Goal: Task Accomplishment & Management: Manage account settings

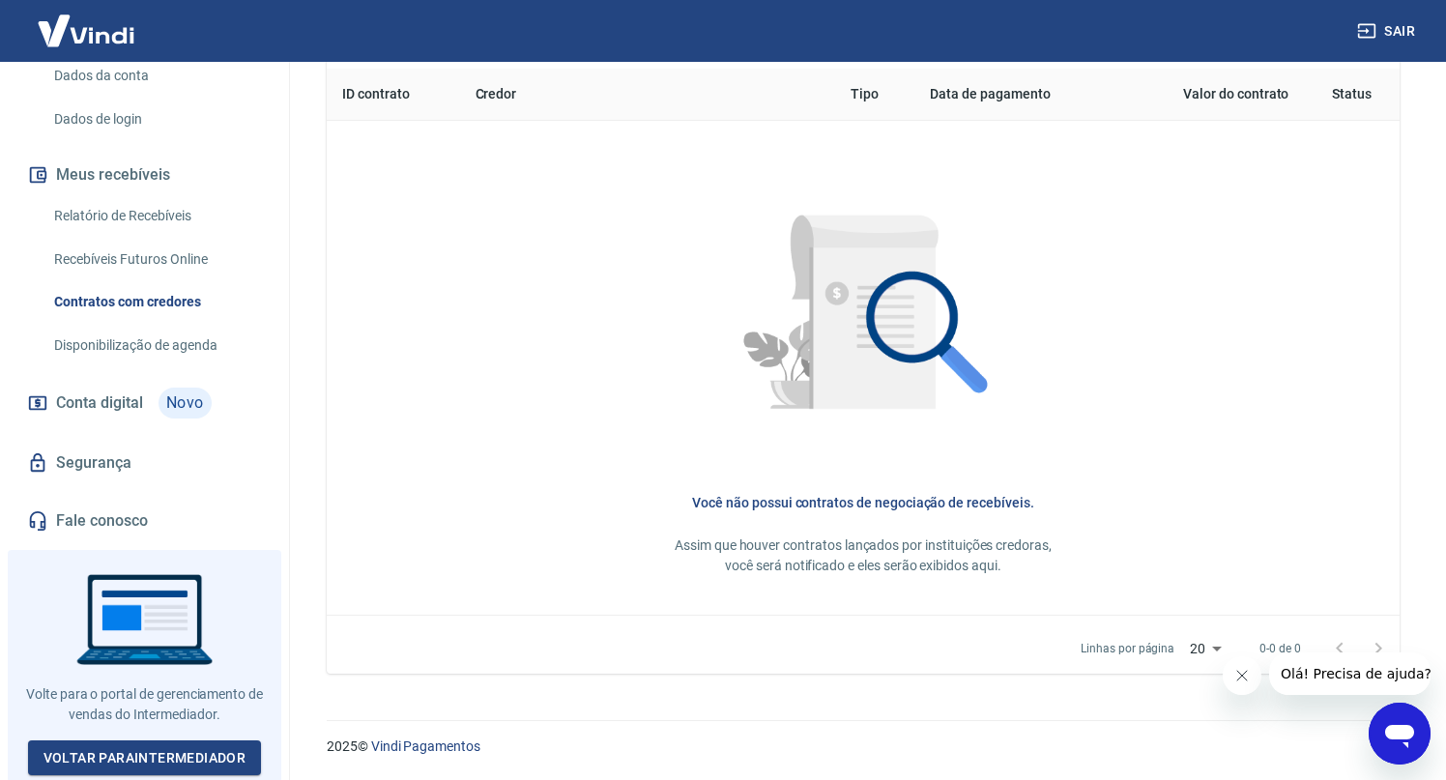
scroll to position [787, 0]
click at [128, 94] on link "Dados da conta" at bounding box center [155, 76] width 219 height 40
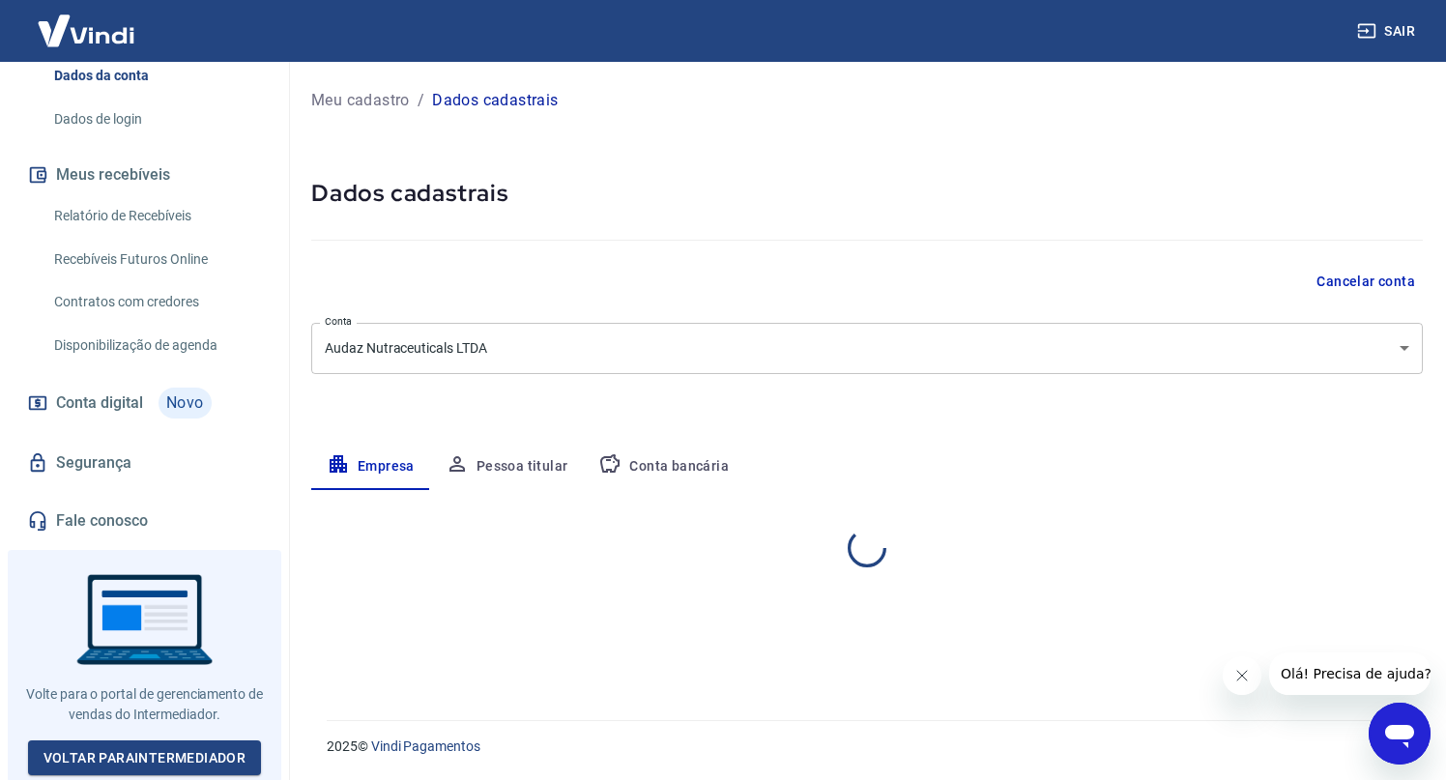
select select "SP"
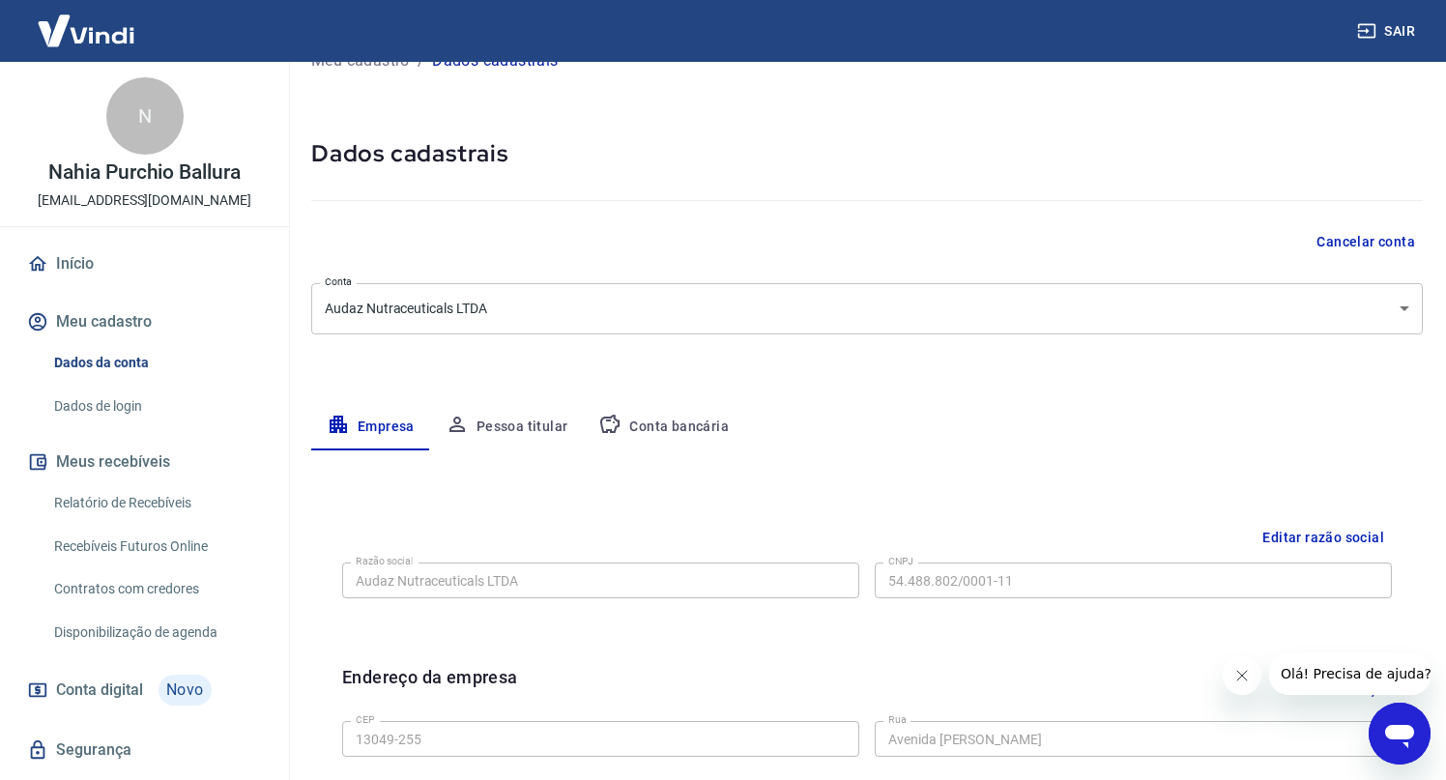
click at [158, 189] on div "N Nahia Purchio Ballura nahiaballura@audaznutre.com.br" at bounding box center [144, 144] width 289 height 164
click at [121, 21] on img at bounding box center [86, 30] width 126 height 59
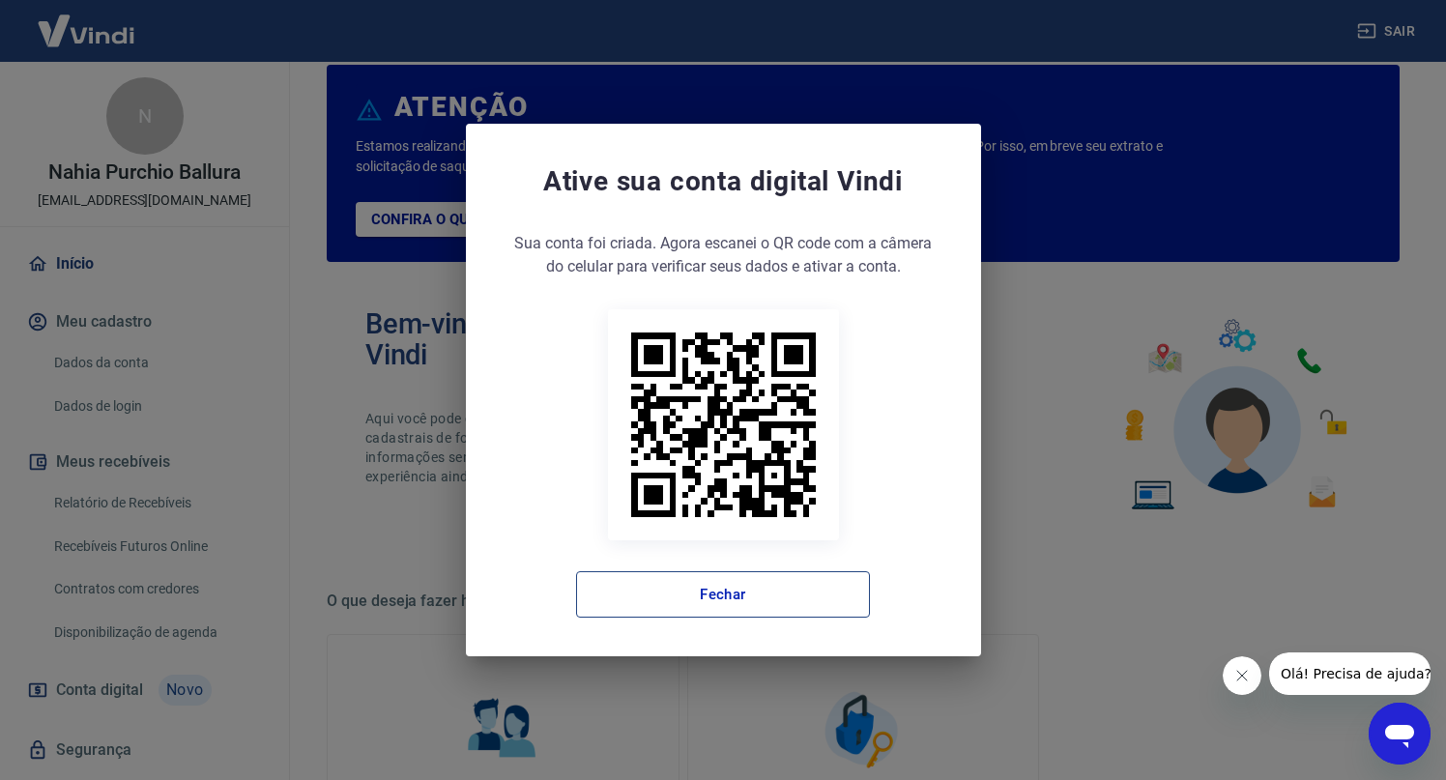
click at [723, 593] on button "Fechar" at bounding box center [723, 594] width 294 height 46
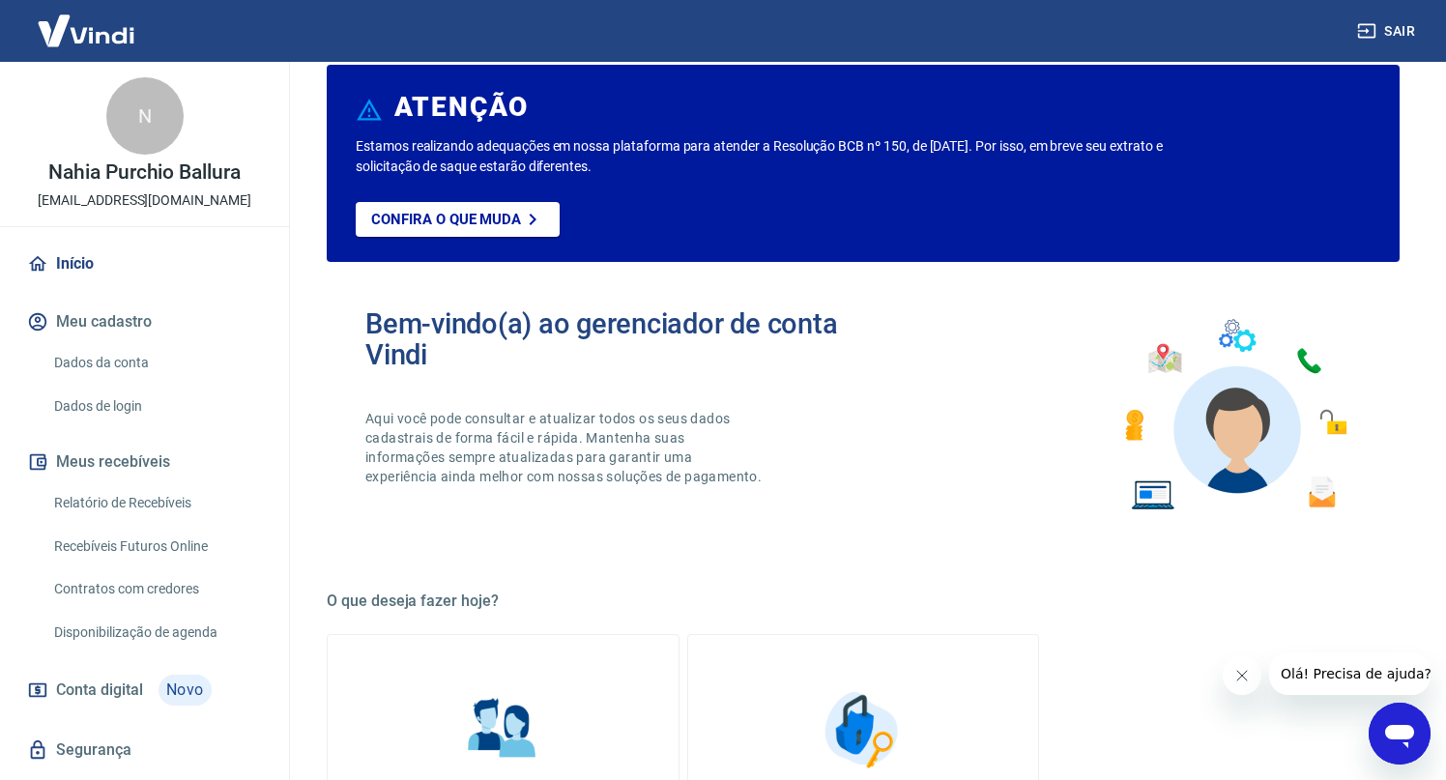
click at [73, 261] on link "Início" at bounding box center [144, 264] width 243 height 43
click at [143, 317] on button "Meu cadastro" at bounding box center [144, 322] width 243 height 43
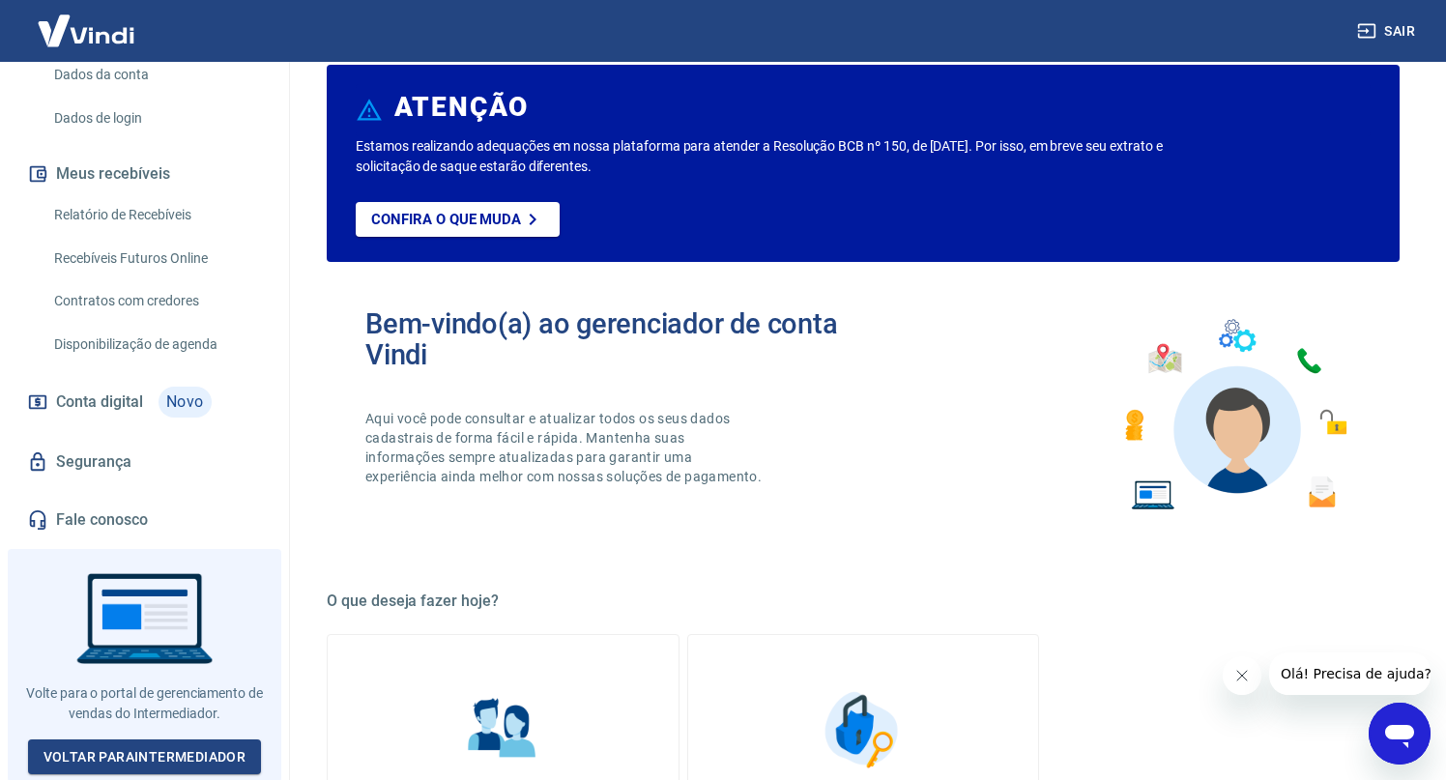
scroll to position [287, 0]
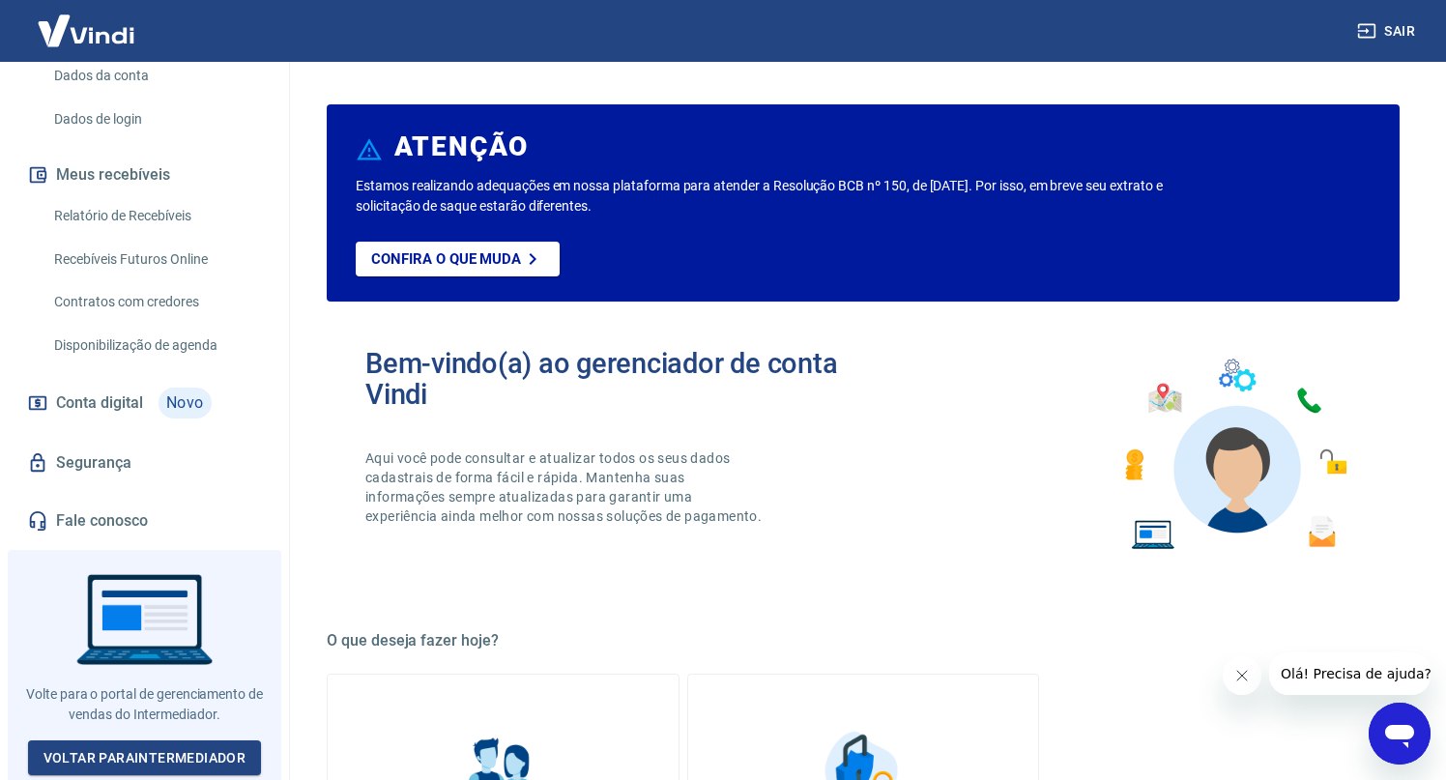
select select "SP"
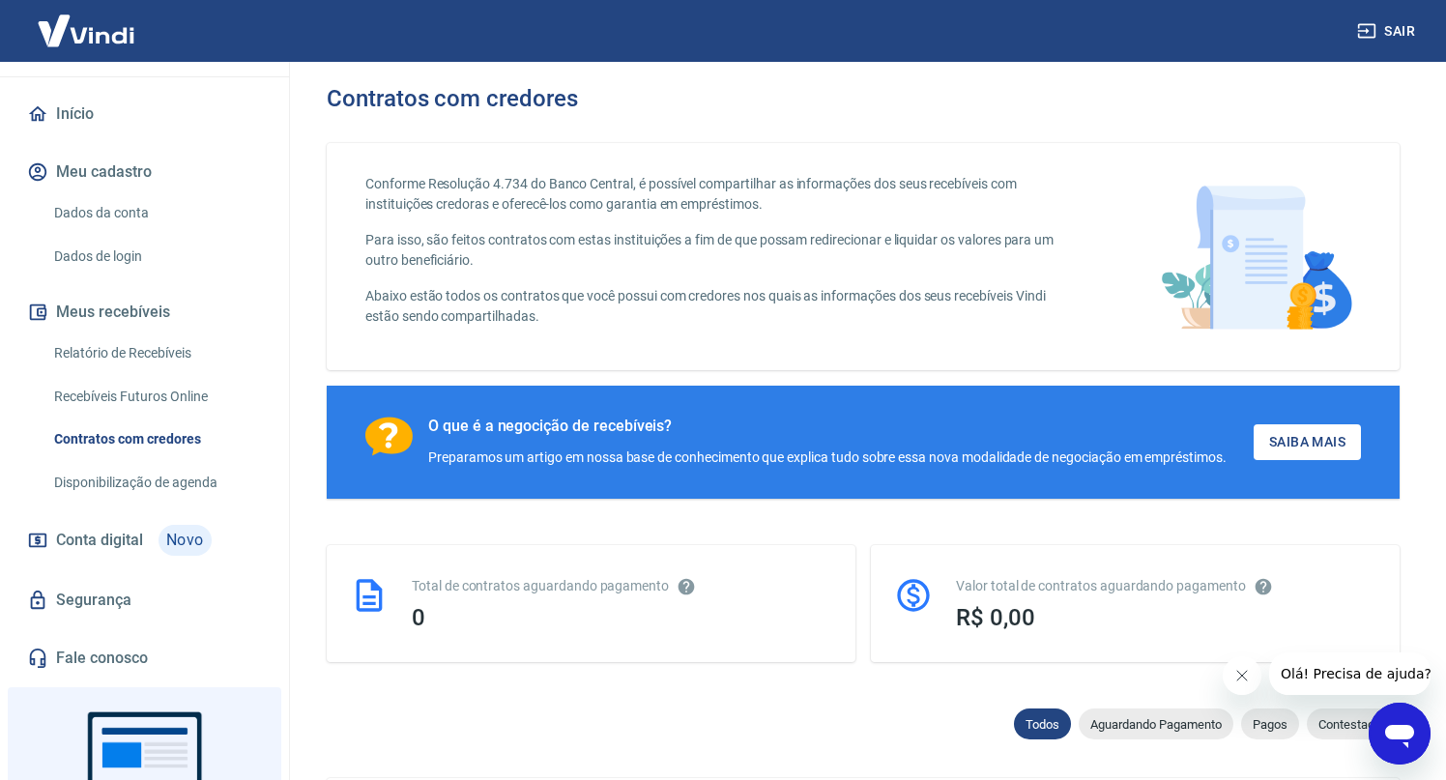
scroll to position [152, 0]
click at [157, 342] on link "Relatório de Recebíveis" at bounding box center [155, 352] width 219 height 40
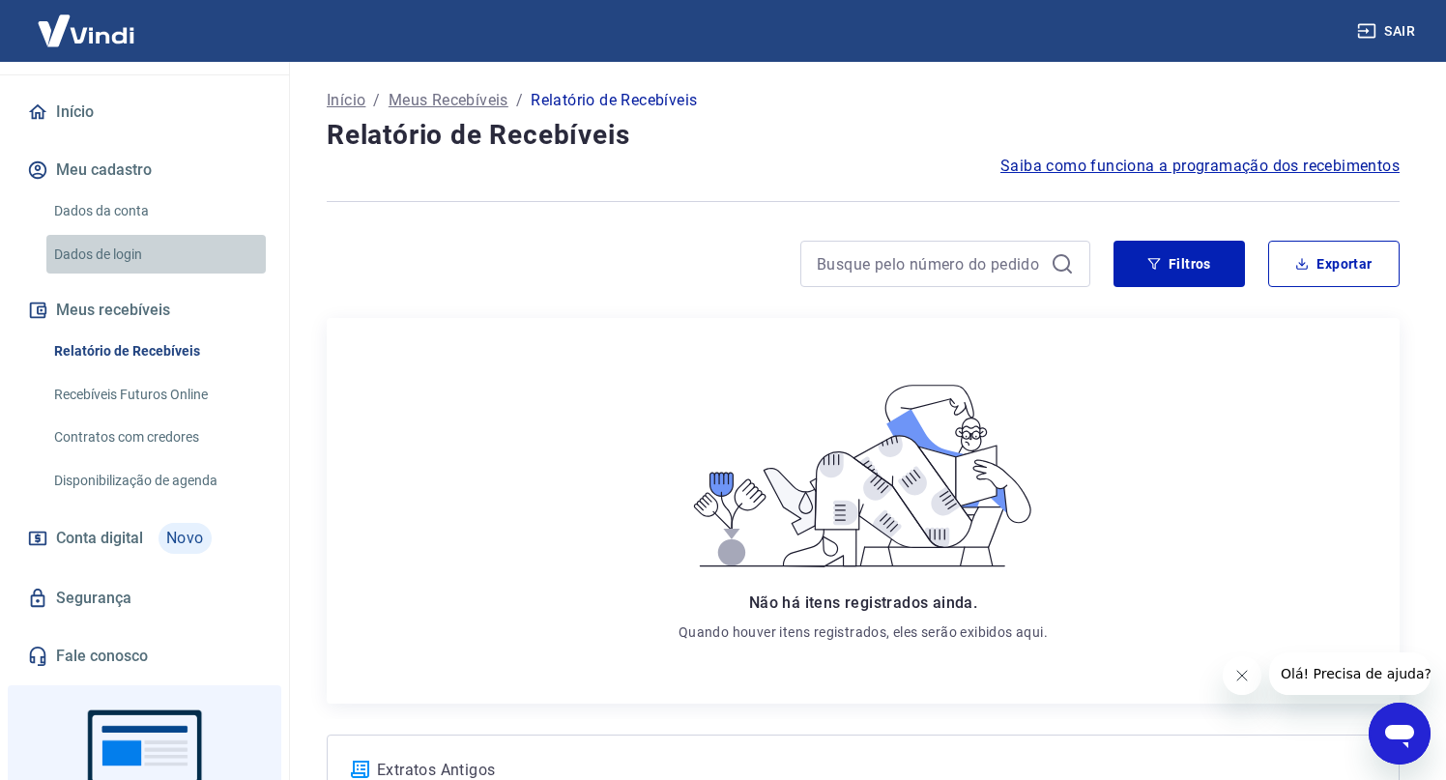
click at [132, 251] on link "Dados de login" at bounding box center [155, 255] width 219 height 40
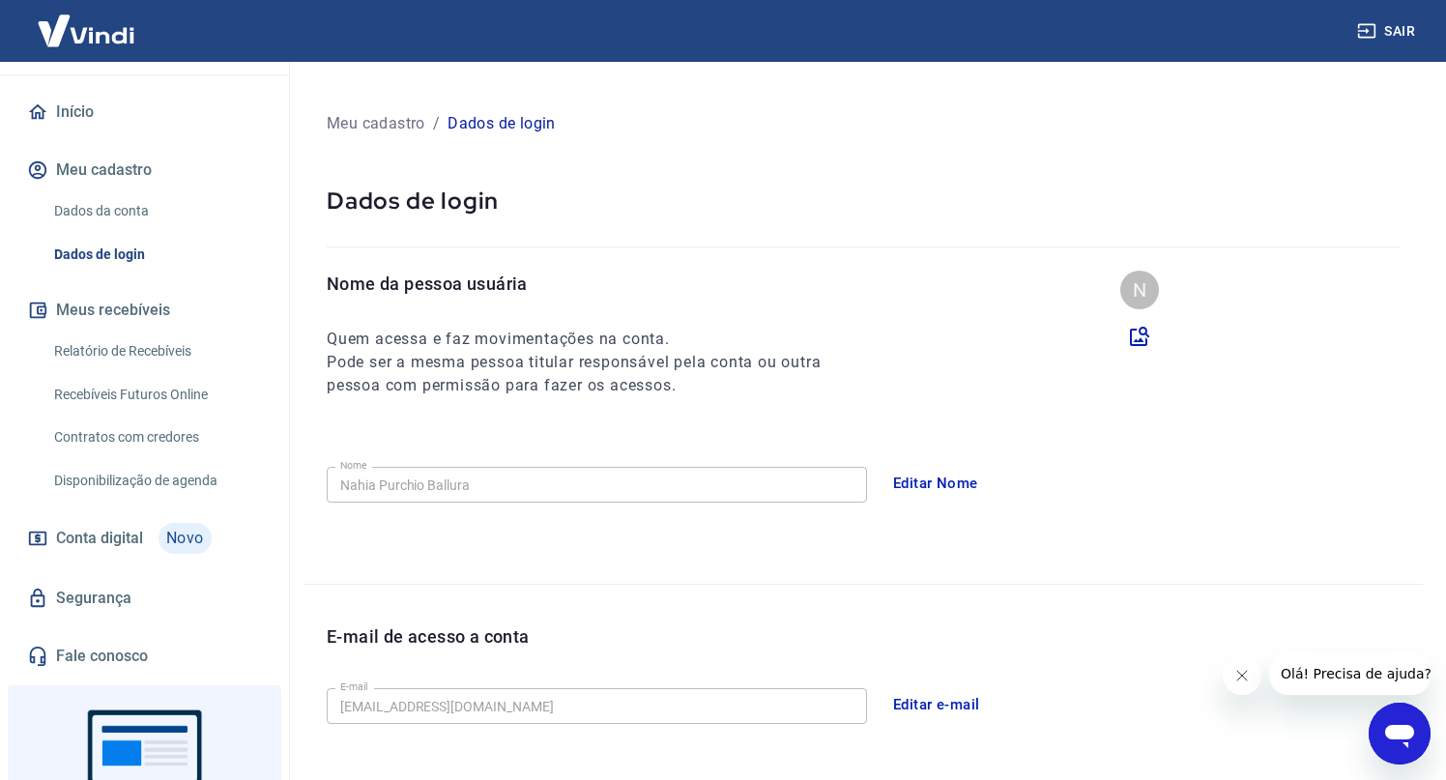
click at [131, 215] on link "Dados da conta" at bounding box center [155, 211] width 219 height 40
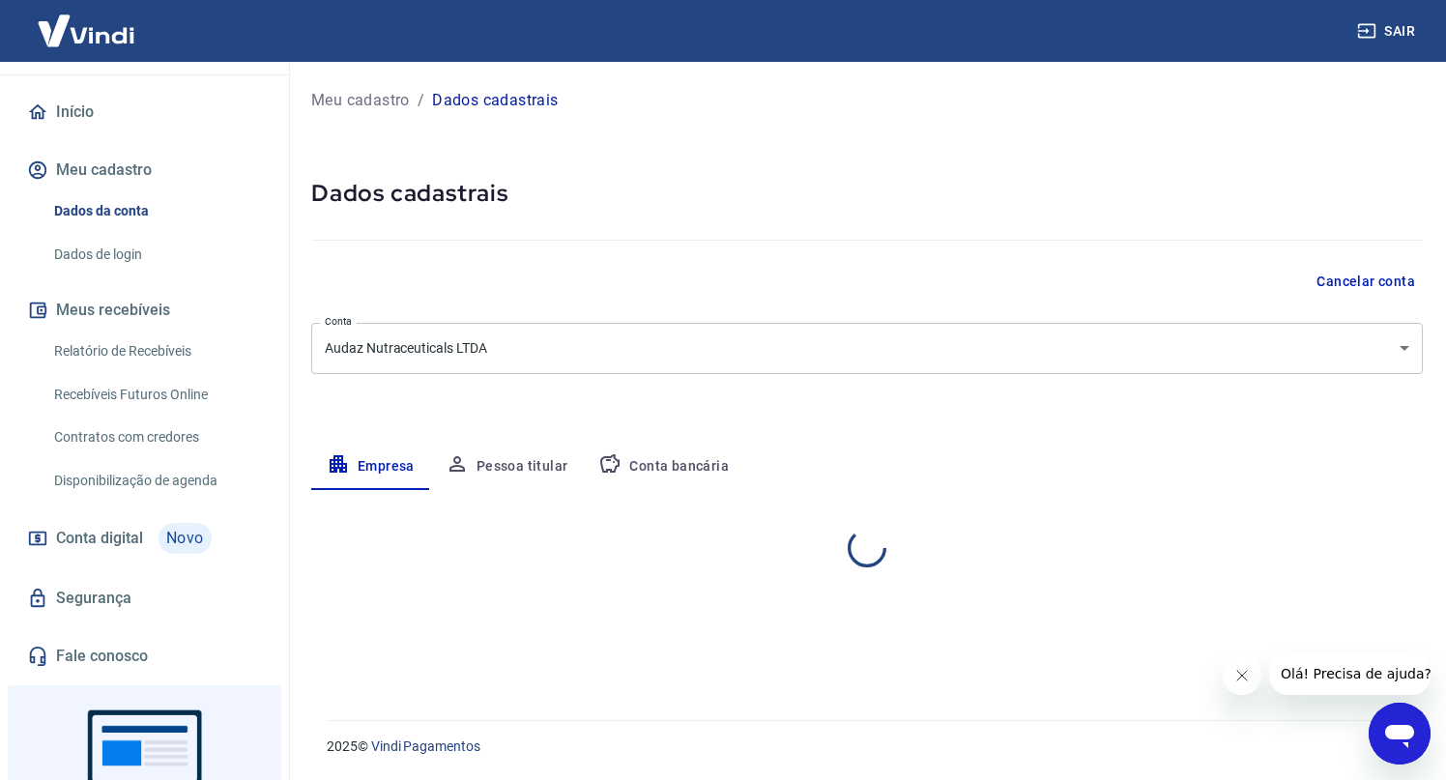
select select "SP"
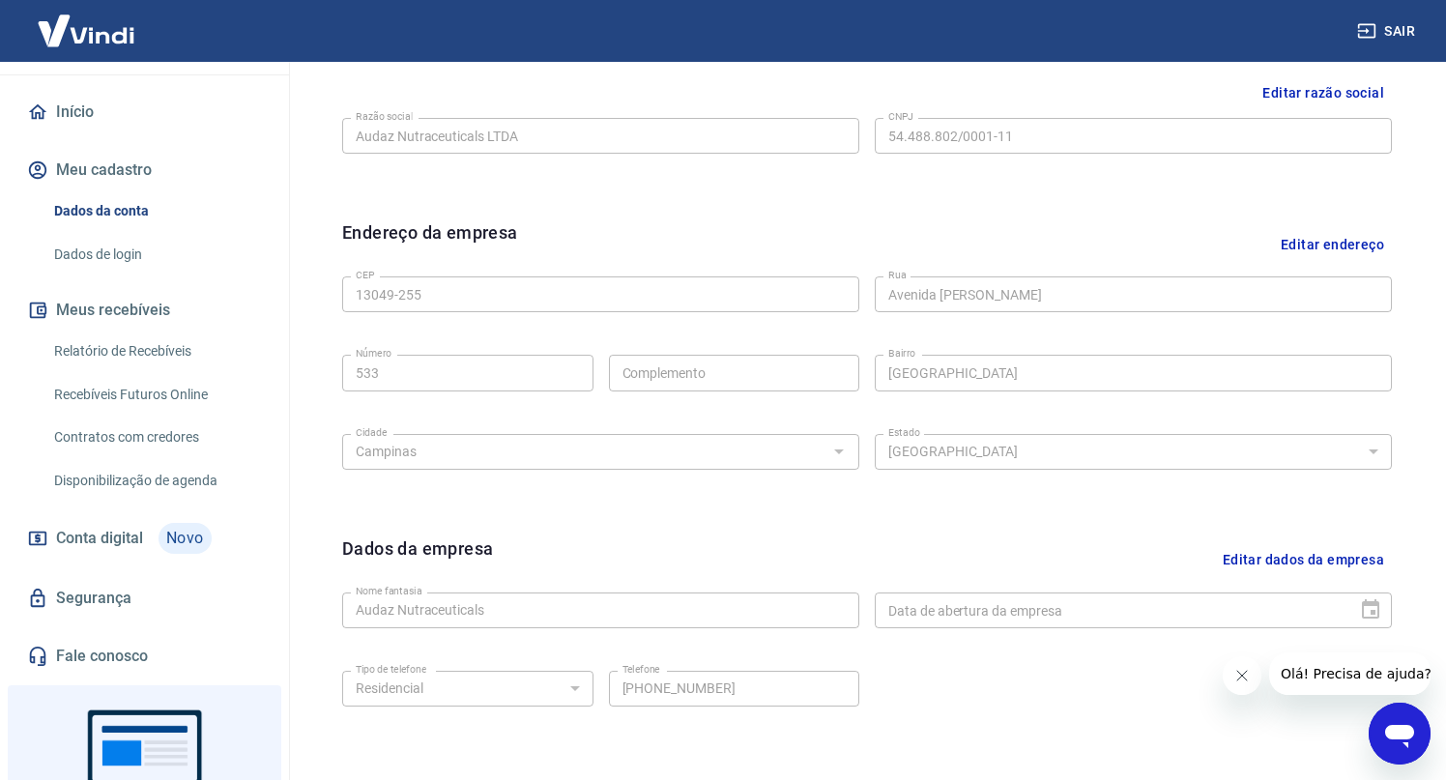
scroll to position [433, 0]
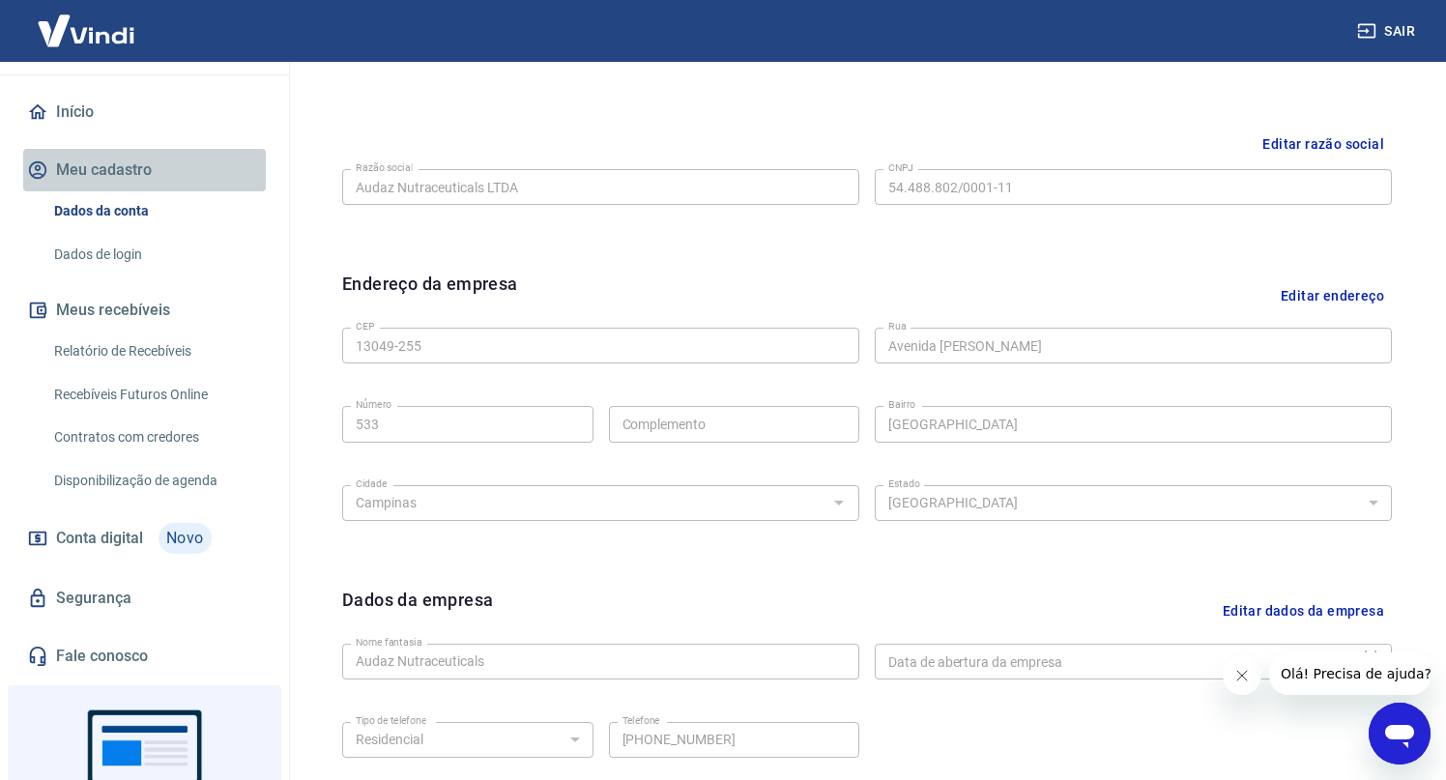
click at [125, 168] on button "Meu cadastro" at bounding box center [144, 170] width 243 height 43
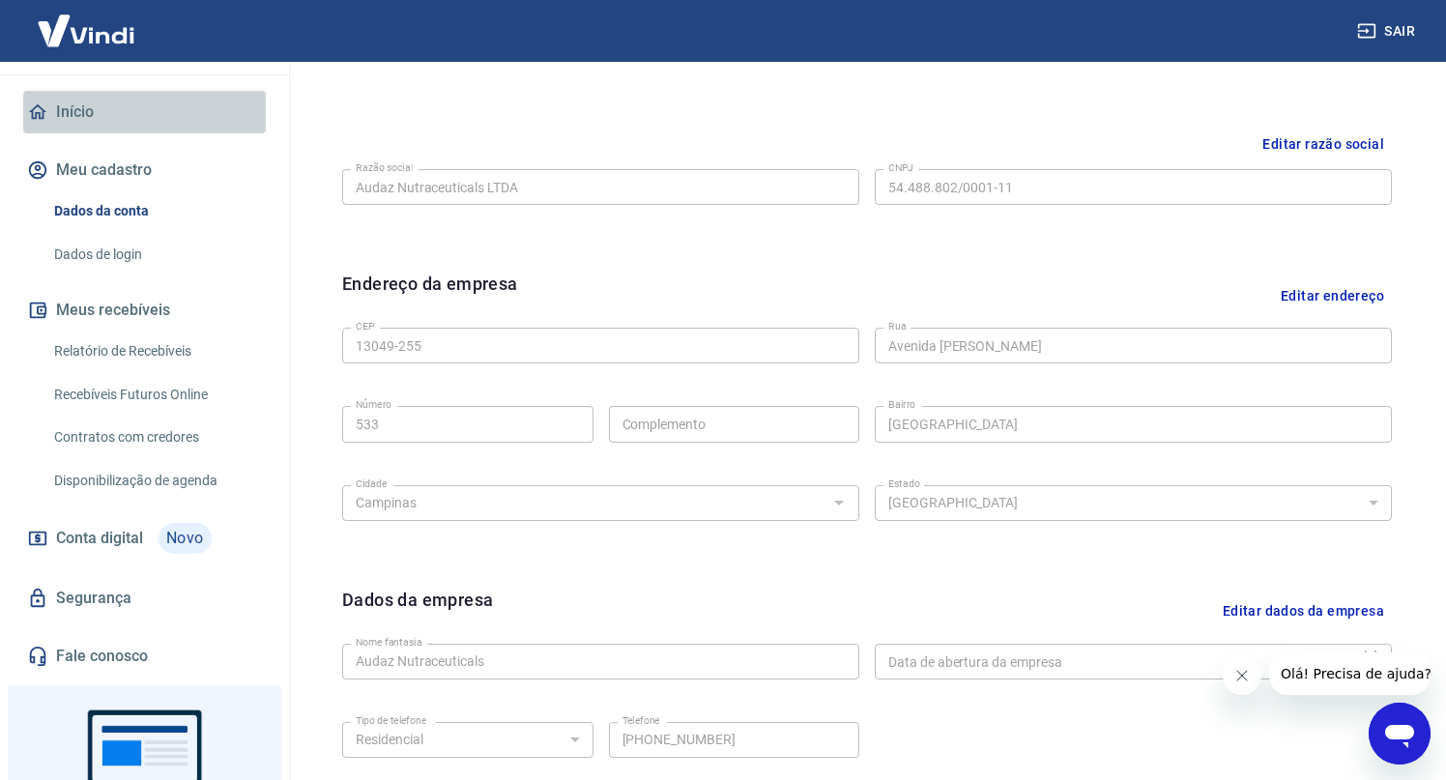
click at [80, 117] on link "Início" at bounding box center [144, 112] width 243 height 43
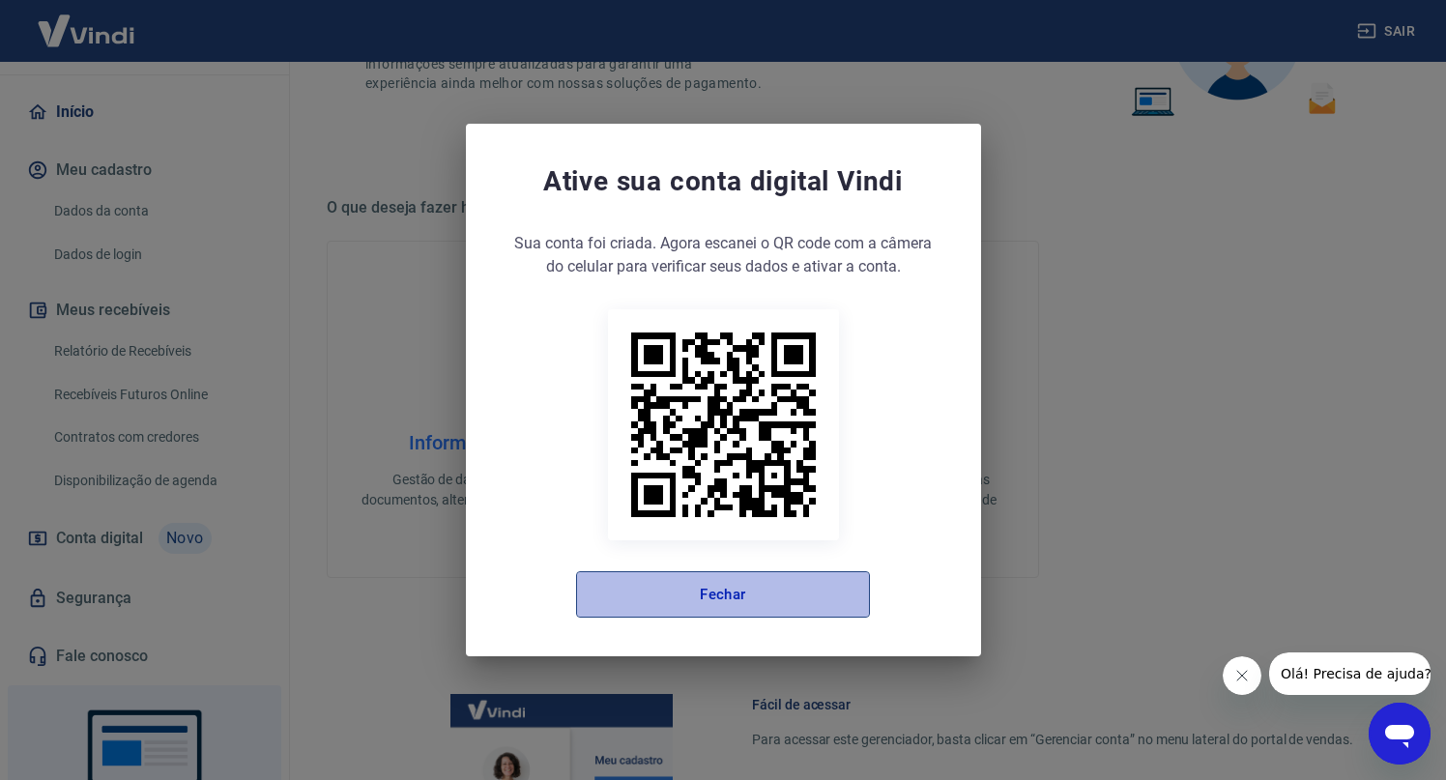
click at [749, 584] on button "Fechar" at bounding box center [723, 594] width 294 height 46
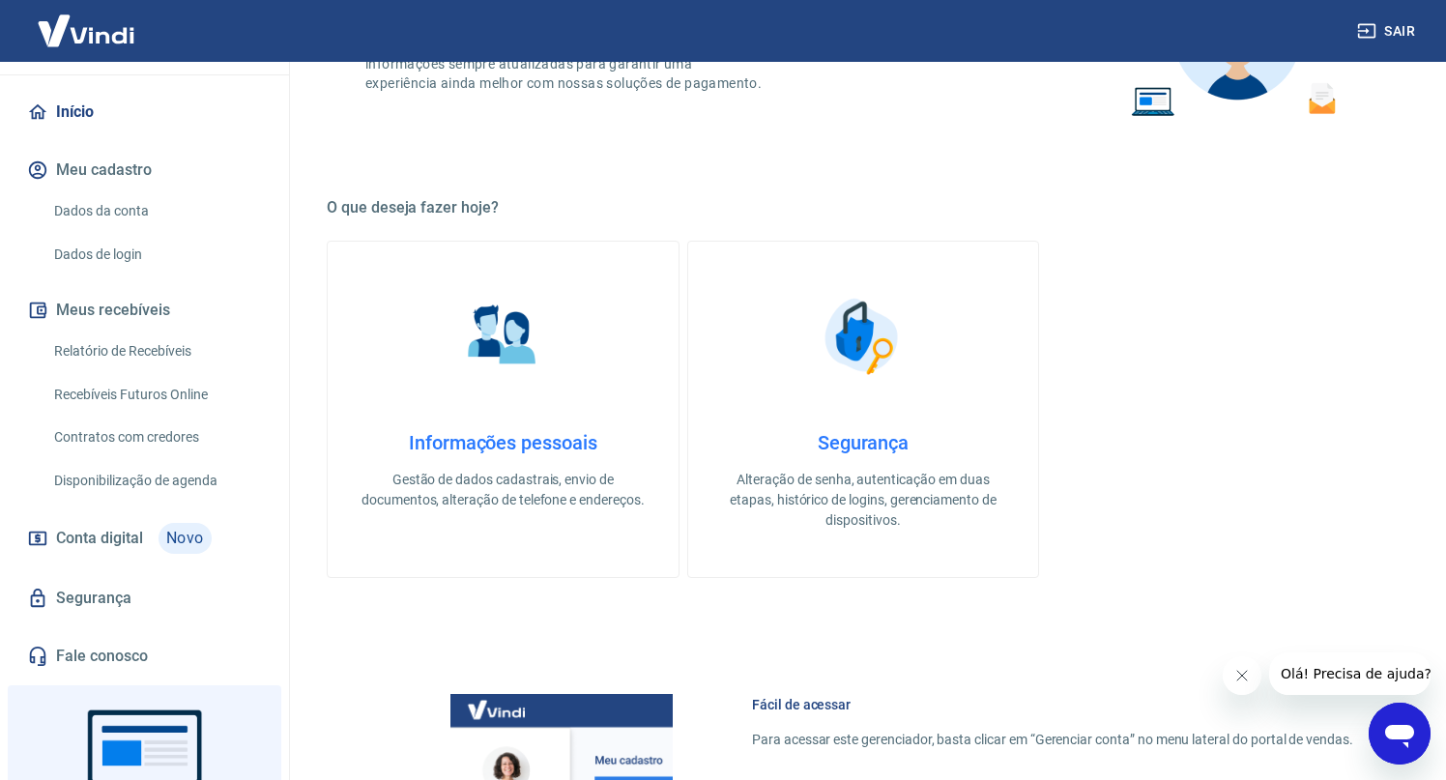
click at [1402, 27] on button "Sair" at bounding box center [1389, 32] width 70 height 36
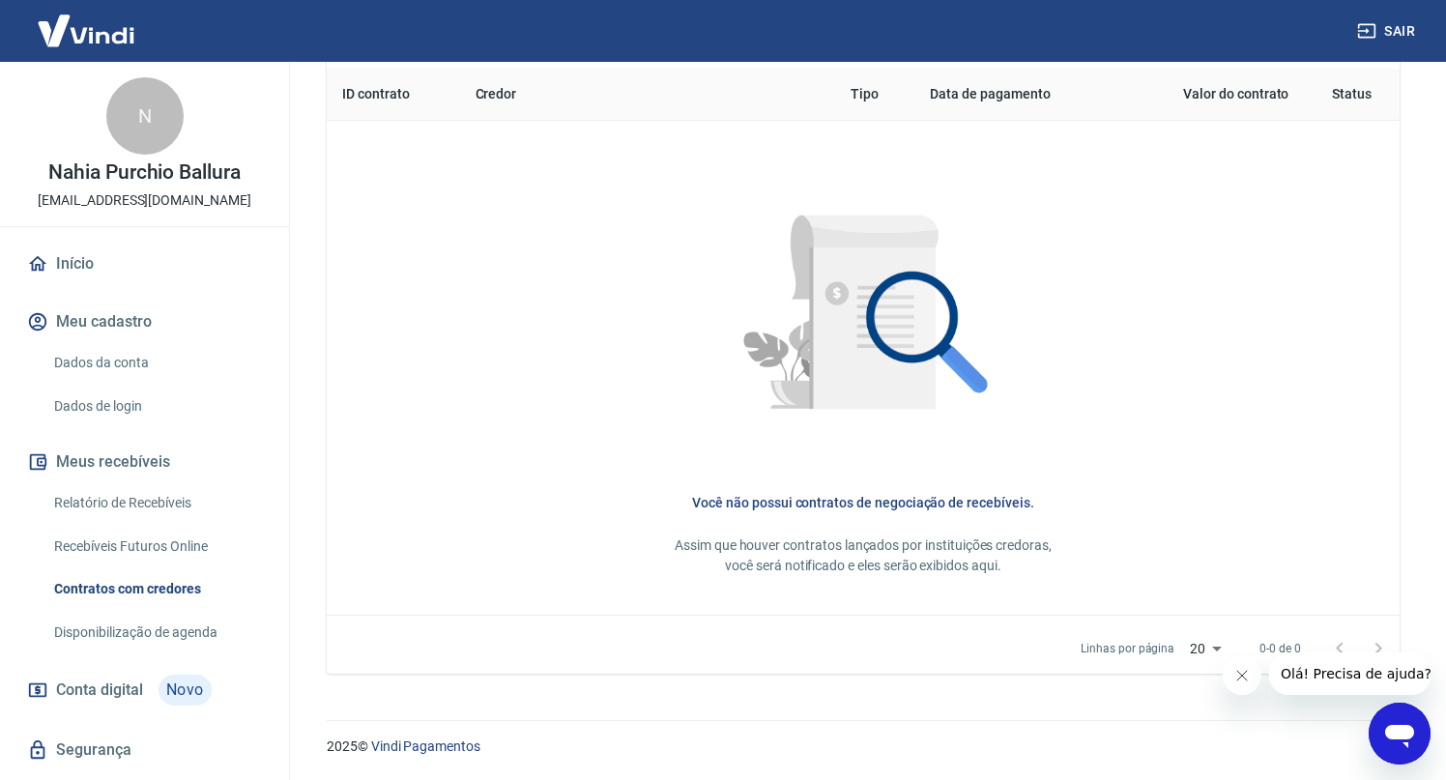
scroll to position [787, 0]
click at [149, 96] on div "N" at bounding box center [144, 115] width 77 height 77
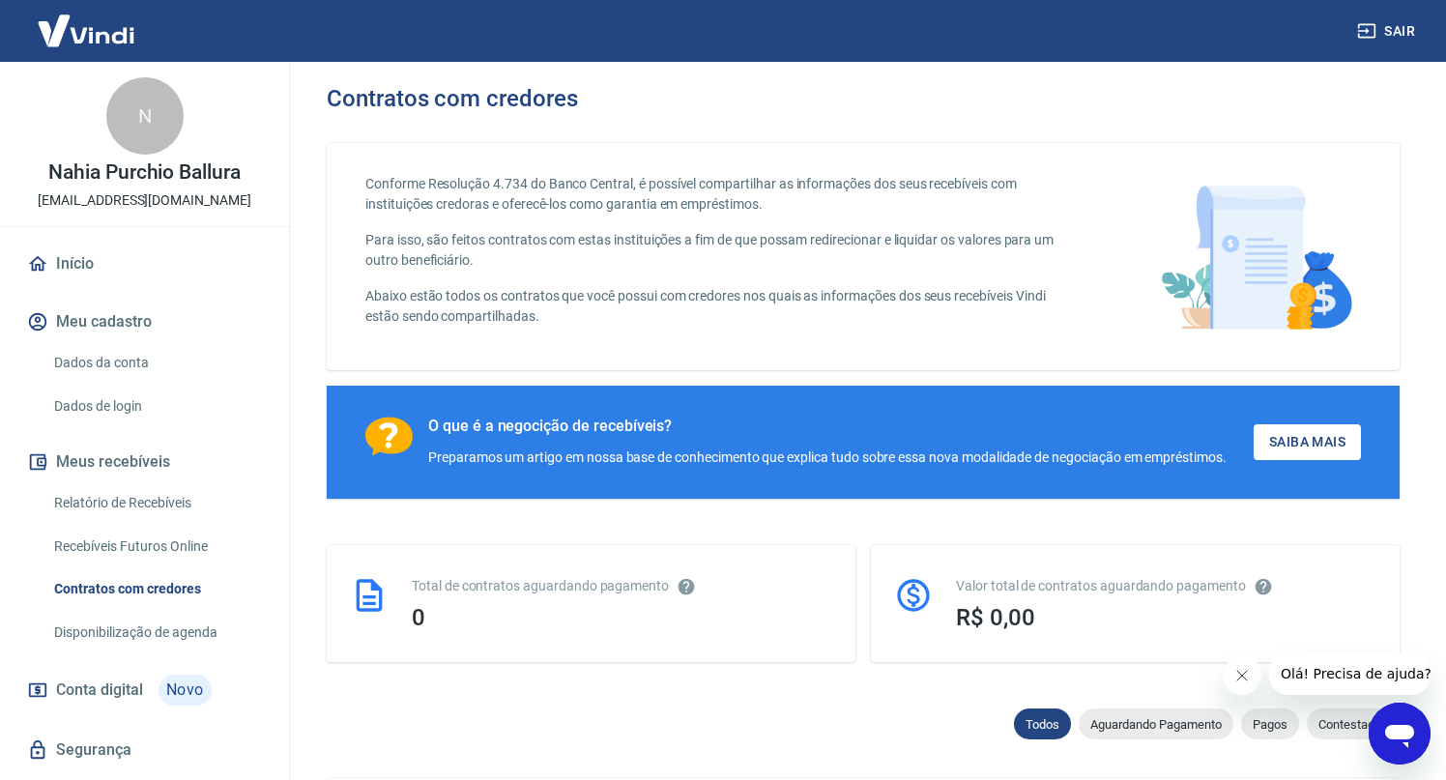
scroll to position [0, 0]
click at [92, 270] on link "Início" at bounding box center [144, 264] width 243 height 43
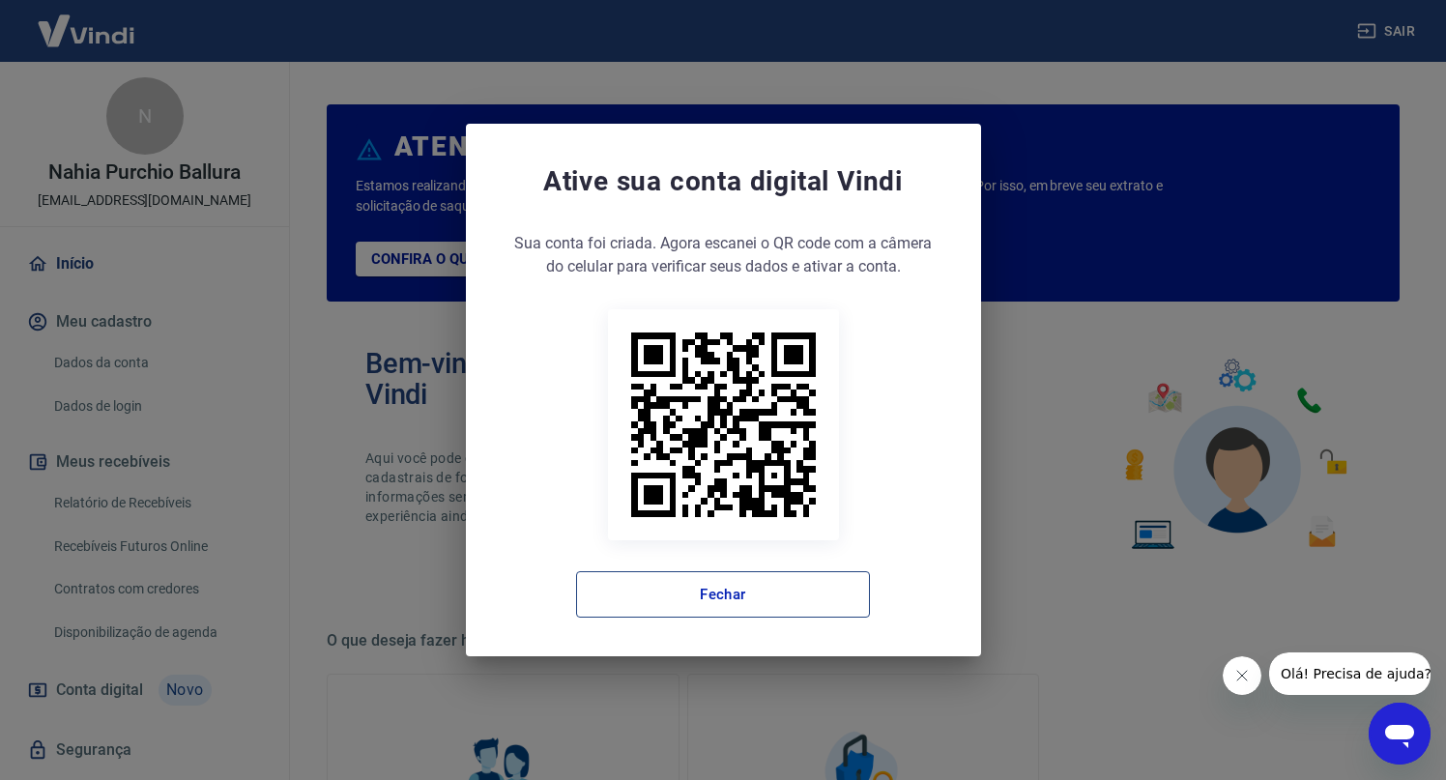
click at [770, 593] on button "Fechar" at bounding box center [723, 594] width 294 height 46
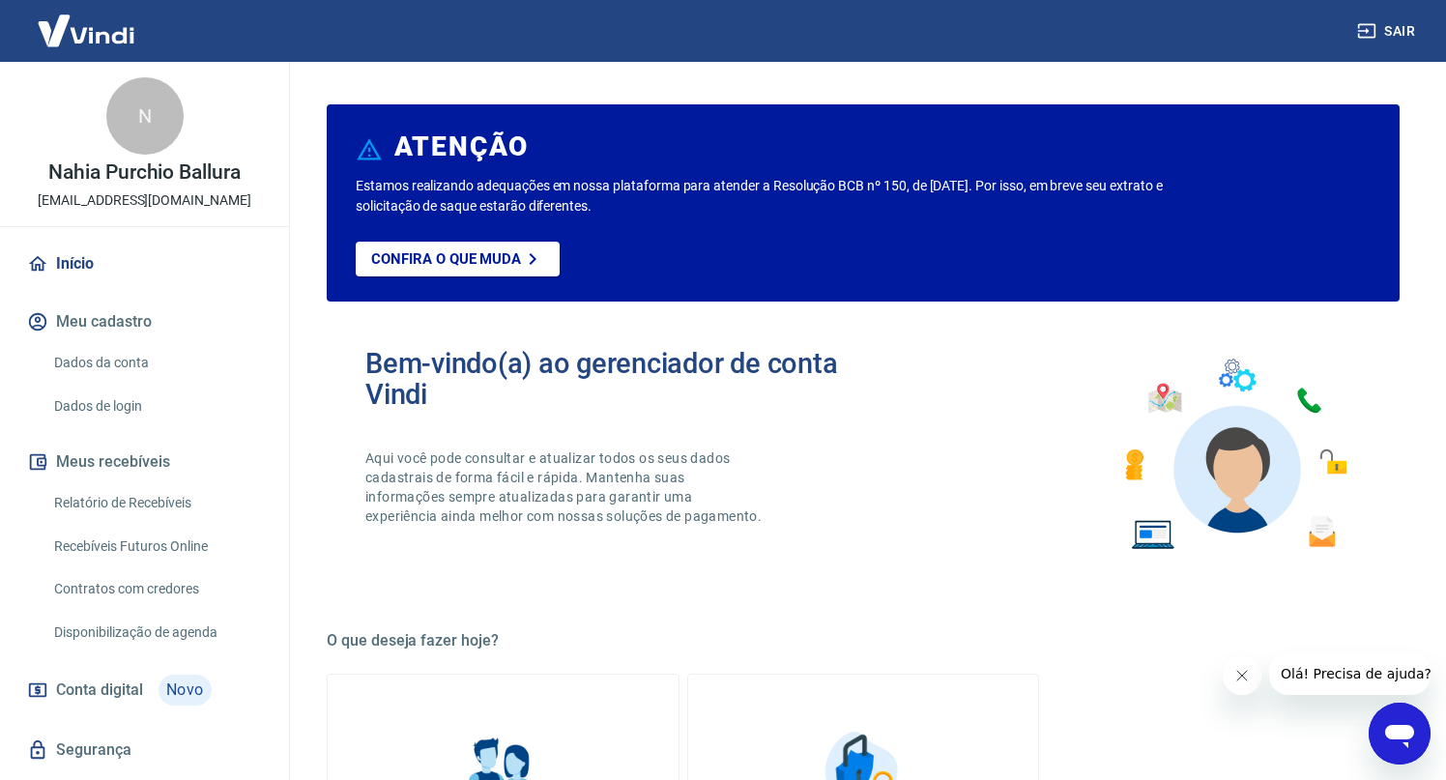
click at [1234, 672] on button "Fechar mensagem da empresa" at bounding box center [1242, 675] width 39 height 39
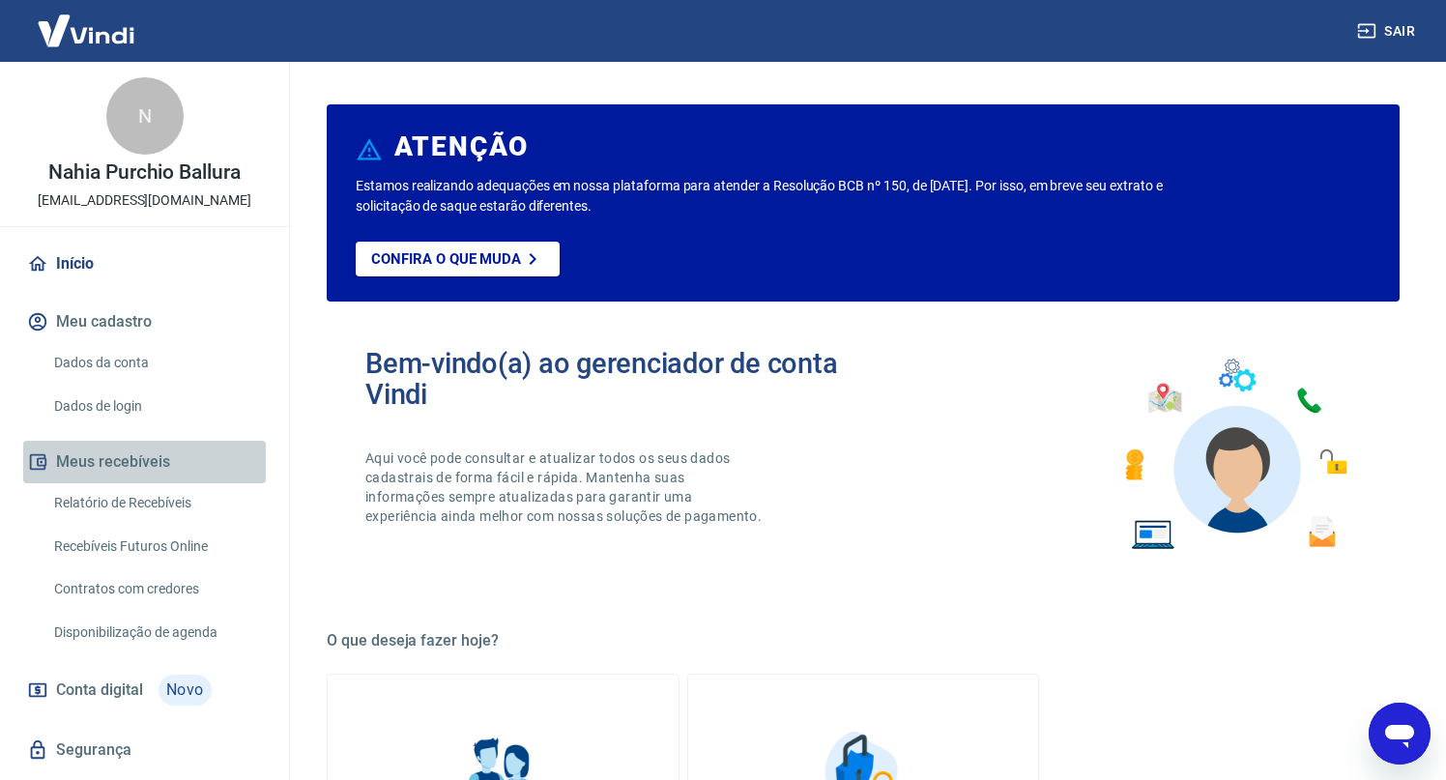
click at [101, 458] on button "Meus recebíveis" at bounding box center [144, 462] width 243 height 43
click at [69, 264] on link "Início" at bounding box center [144, 264] width 243 height 43
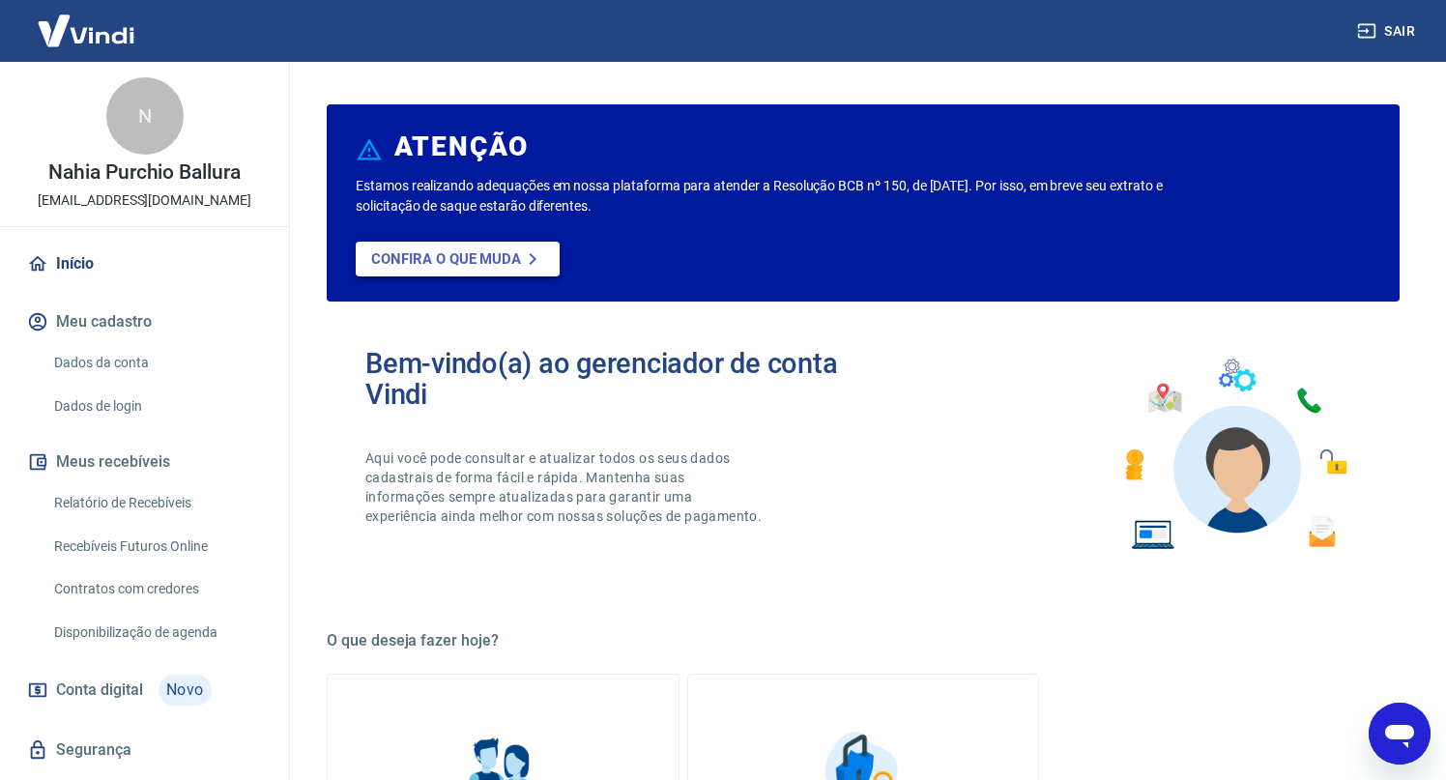
click at [476, 255] on p "Confira o que muda" at bounding box center [446, 258] width 150 height 17
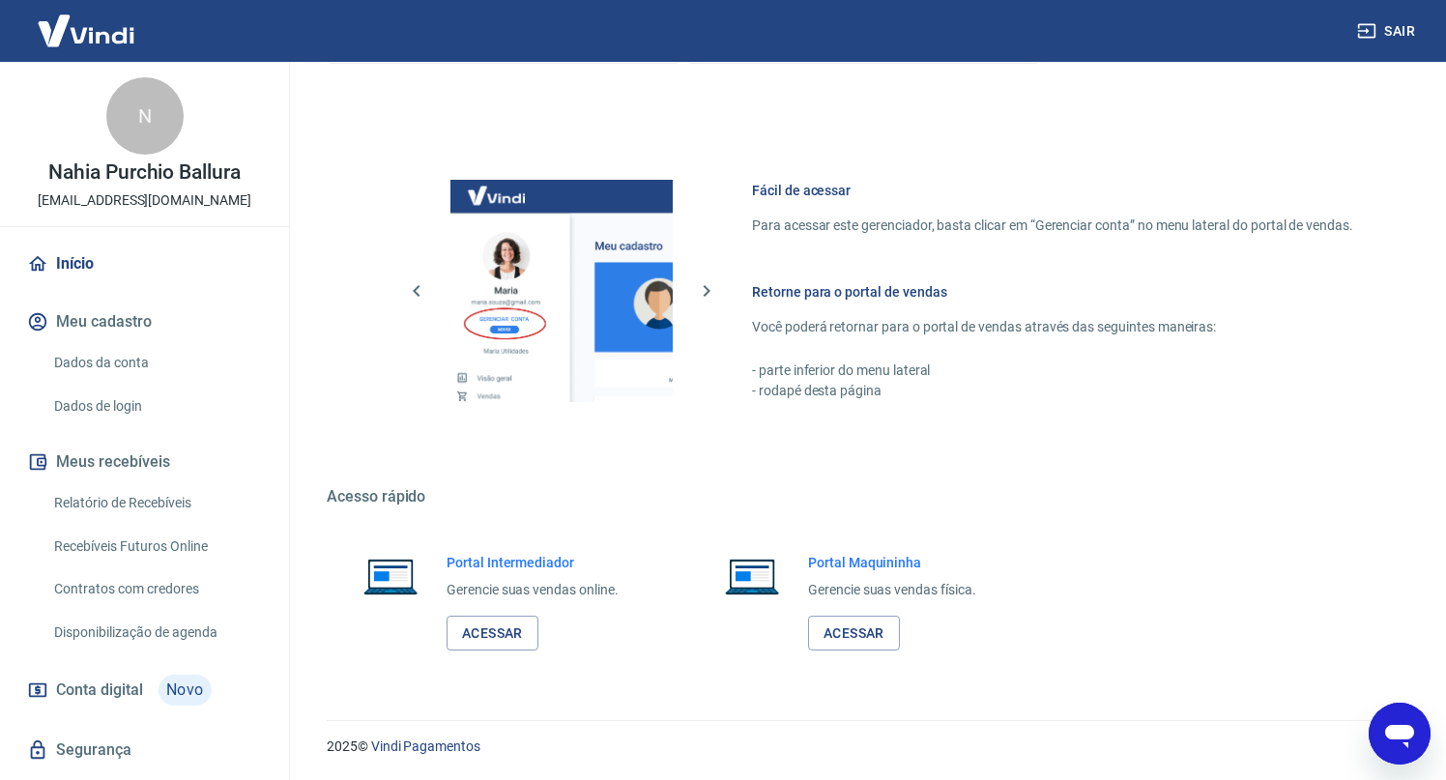
scroll to position [966, 0]
click at [523, 640] on link "Acessar" at bounding box center [493, 634] width 92 height 36
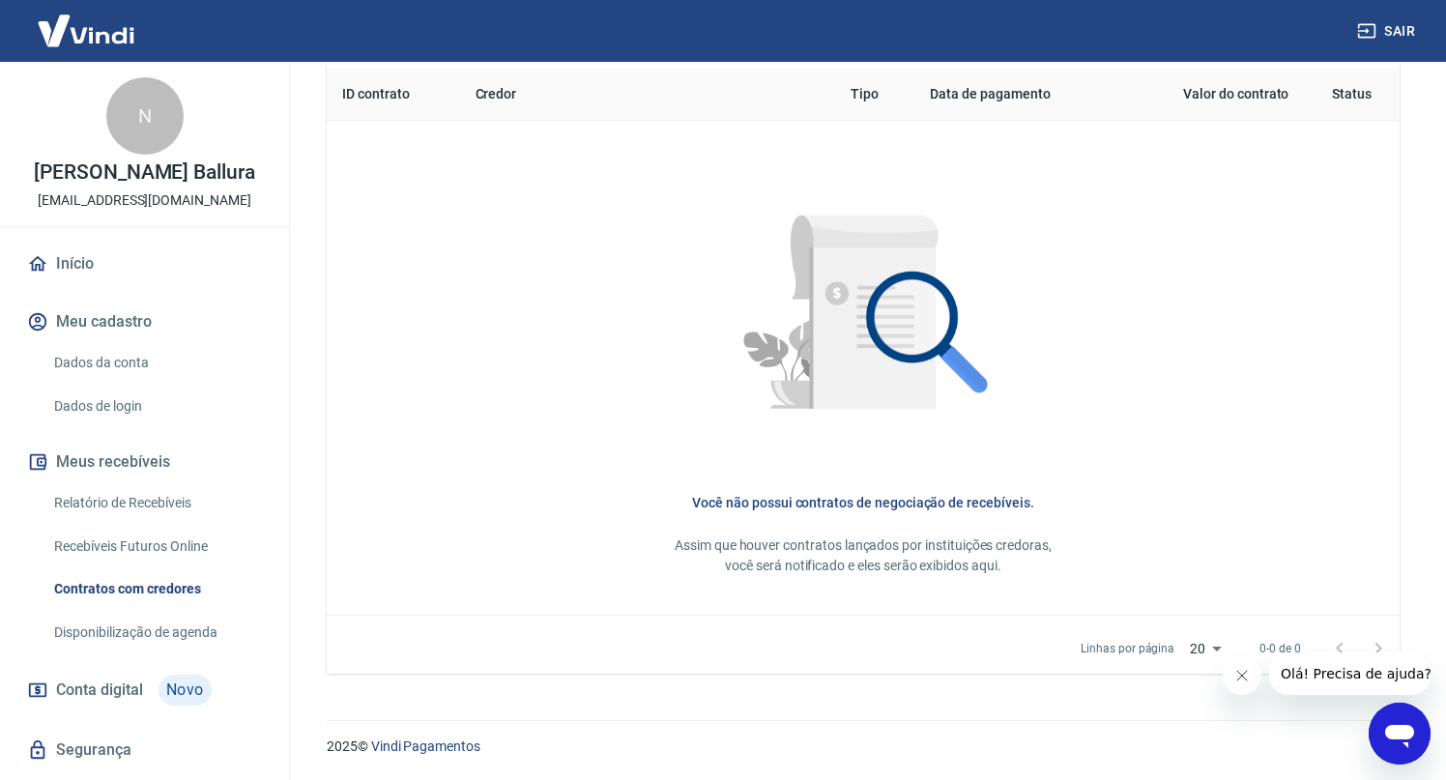
scroll to position [787, 0]
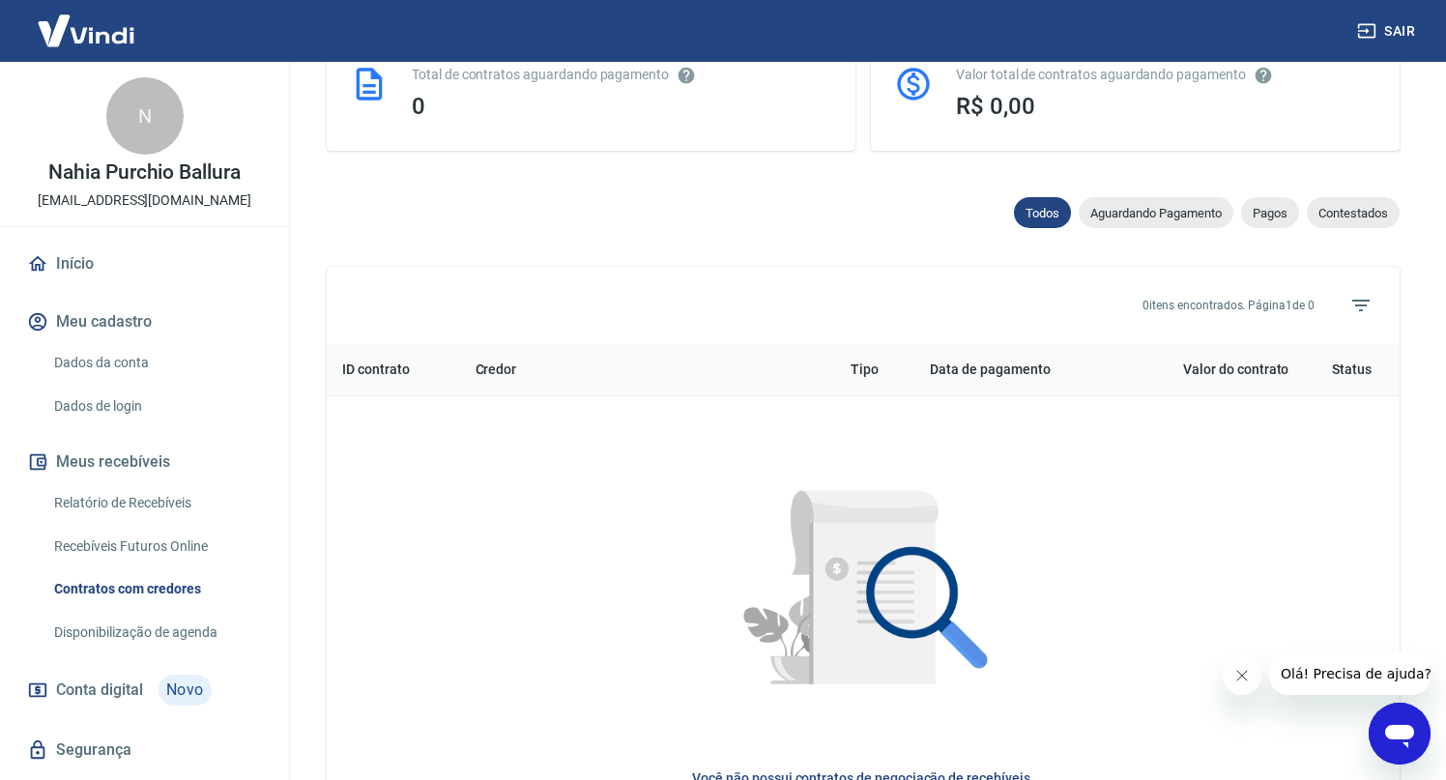
scroll to position [509, 0]
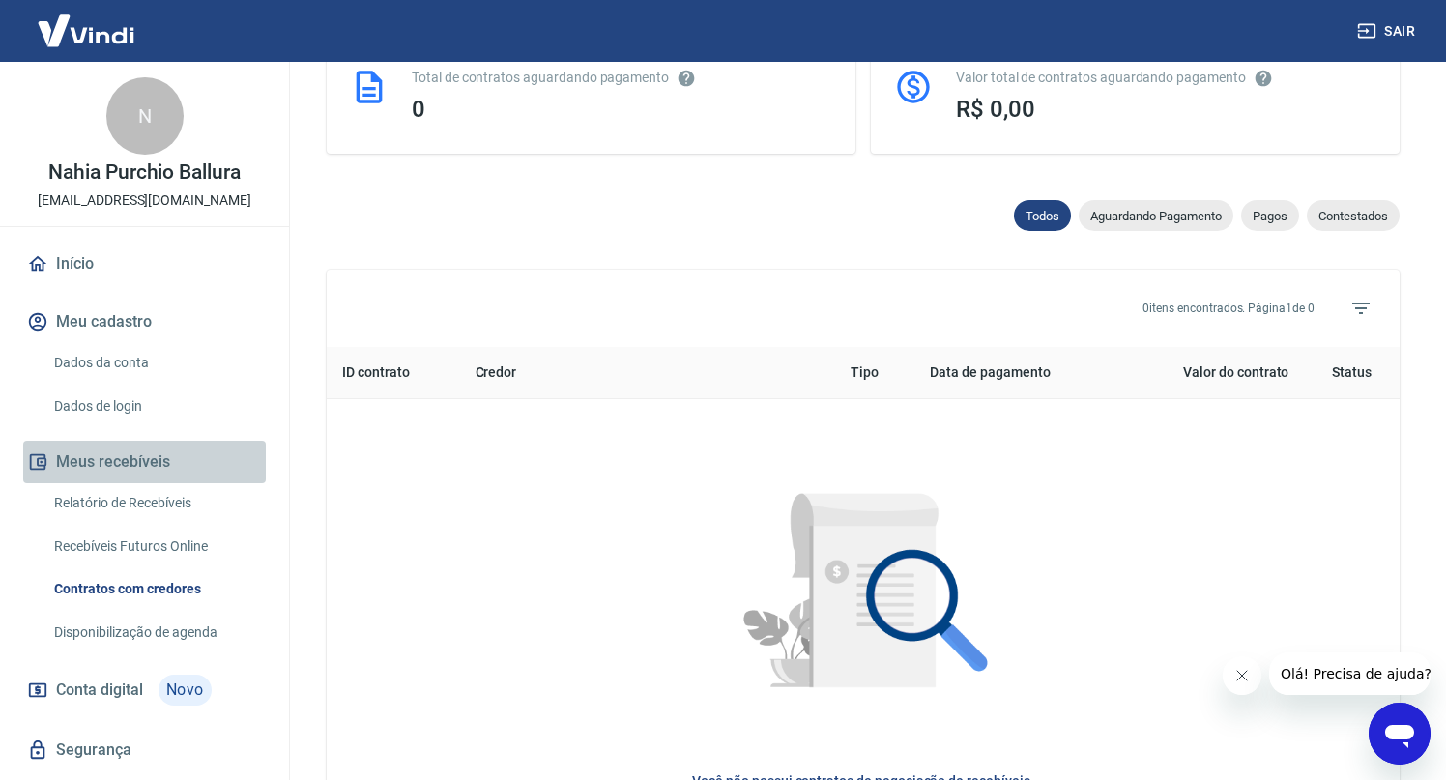
click at [143, 453] on button "Meus recebíveis" at bounding box center [144, 462] width 243 height 43
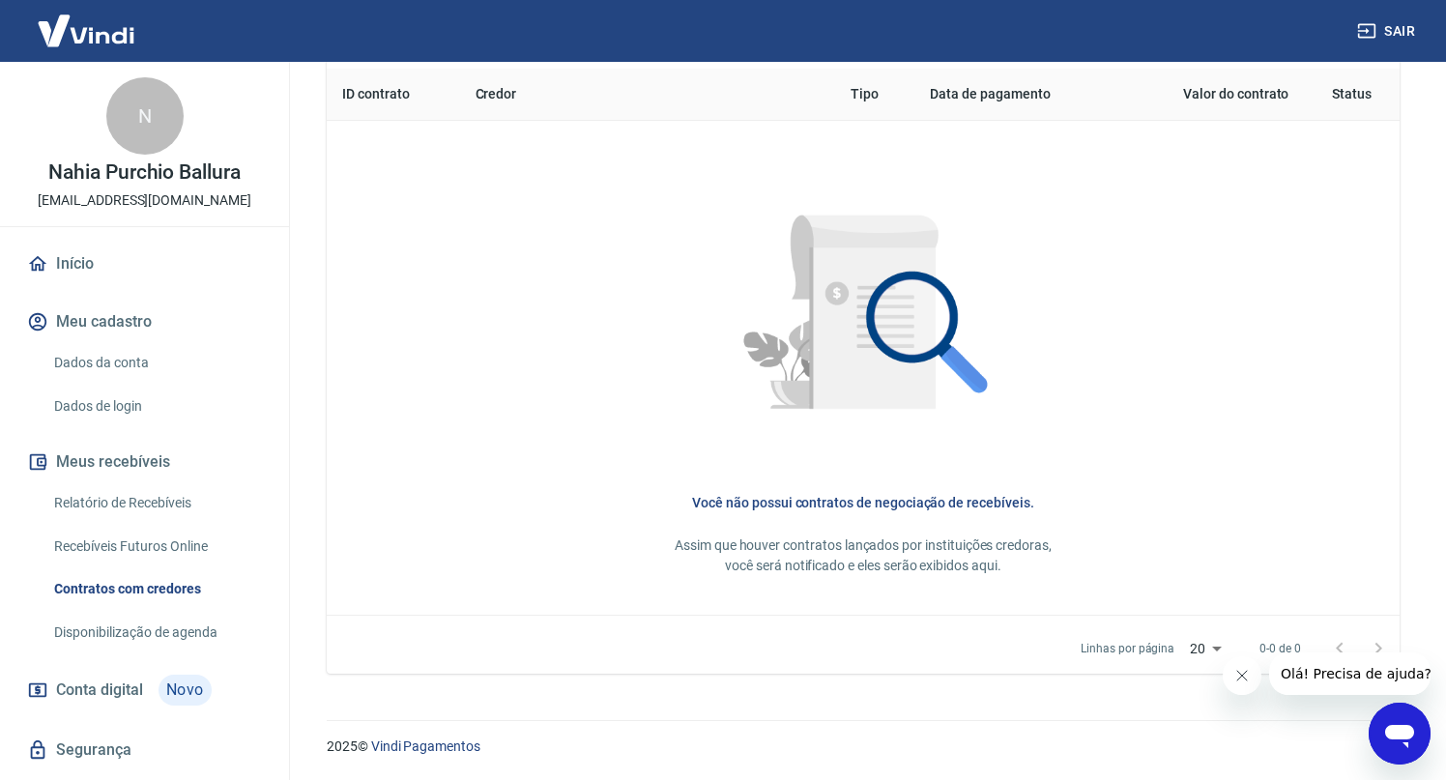
scroll to position [787, 0]
click at [141, 317] on button "Meu cadastro" at bounding box center [144, 322] width 243 height 43
click at [137, 166] on p "Nahia Purchio Ballura" at bounding box center [144, 172] width 192 height 20
click at [94, 267] on link "Início" at bounding box center [144, 264] width 243 height 43
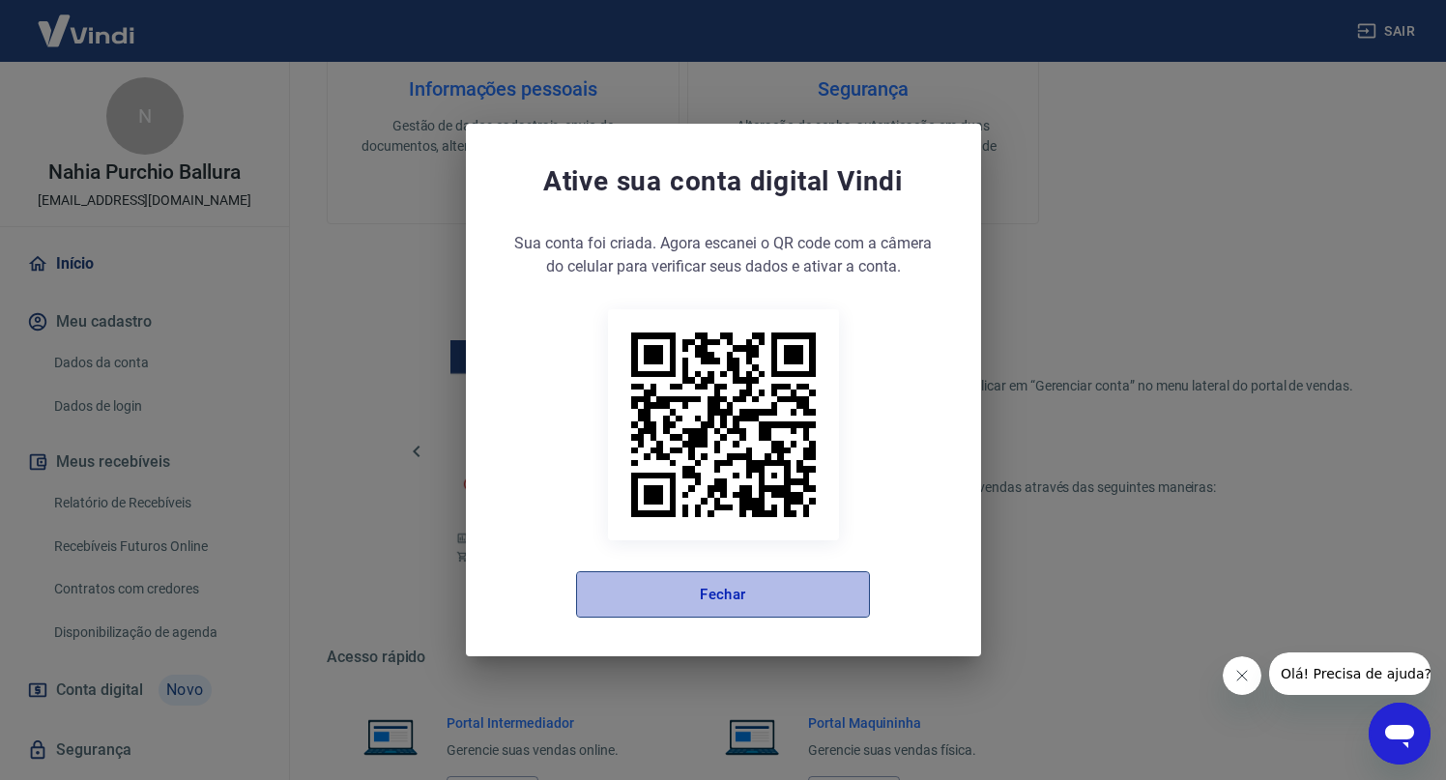
click at [793, 597] on button "Fechar" at bounding box center [723, 594] width 294 height 46
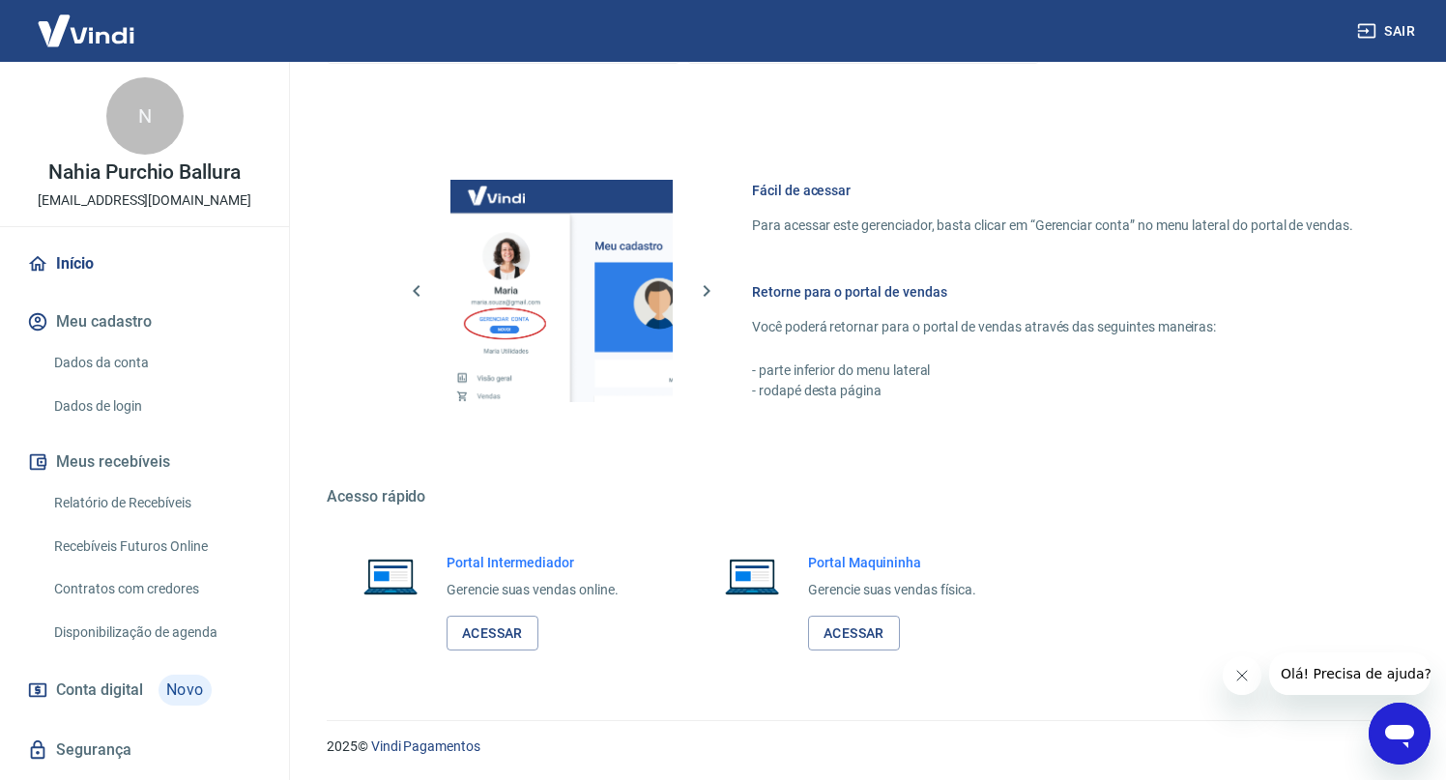
scroll to position [966, 0]
click at [495, 643] on link "Acessar" at bounding box center [493, 634] width 92 height 36
